Goal: Browse casually

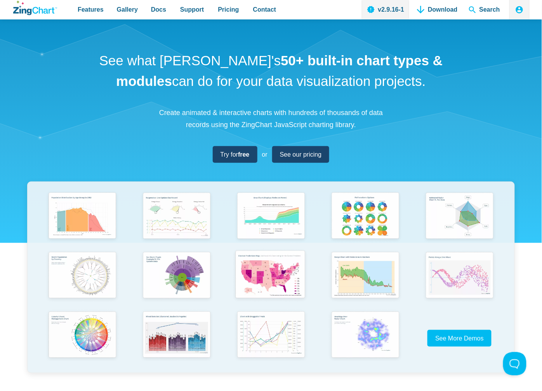
click at [267, 271] on img "App Content" at bounding box center [270, 275] width 78 height 56
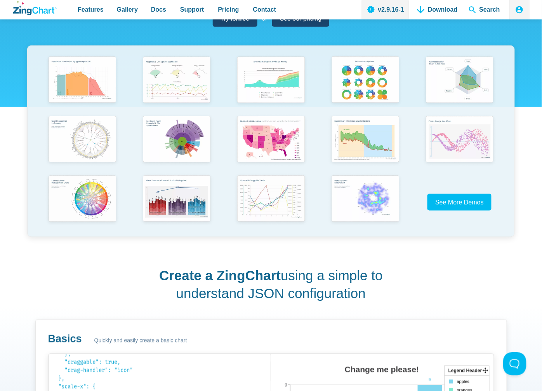
scroll to position [129, 0]
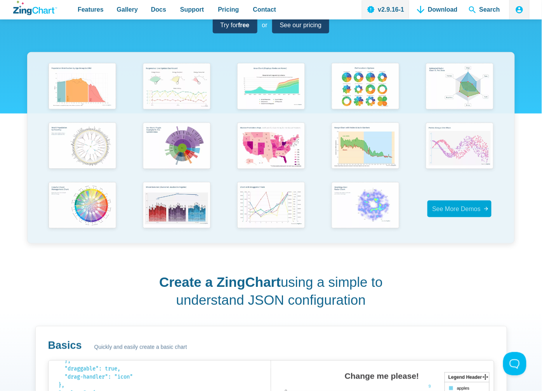
click at [464, 210] on span "See More Demos" at bounding box center [456, 208] width 49 height 7
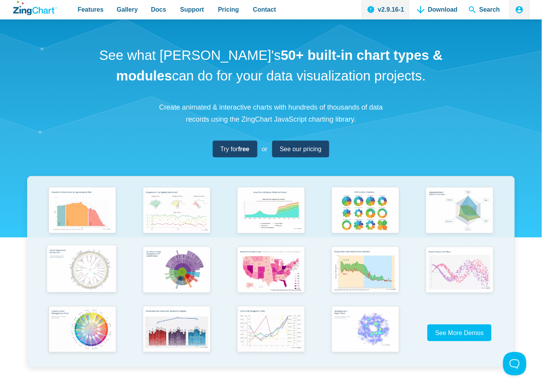
scroll to position [0, 0]
